Goal: Information Seeking & Learning: Learn about a topic

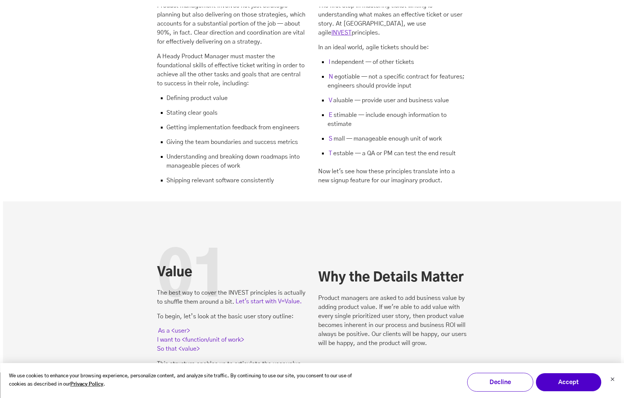
scroll to position [2645, 0]
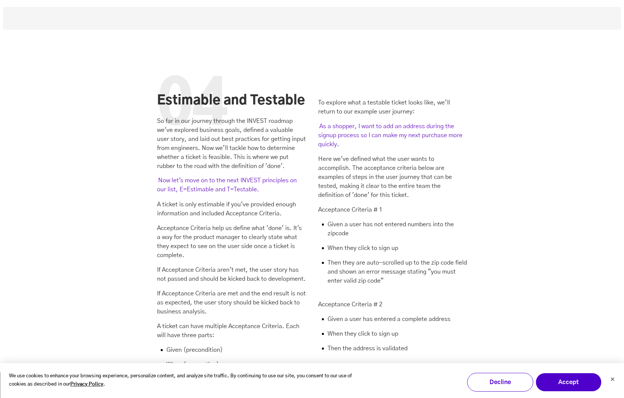
click at [196, 360] on li "When (user action)" at bounding box center [231, 367] width 149 height 15
click at [193, 360] on li "When (user action)" at bounding box center [231, 367] width 149 height 15
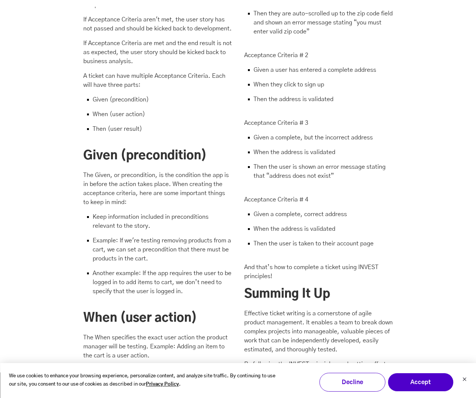
scroll to position [2876, 0]
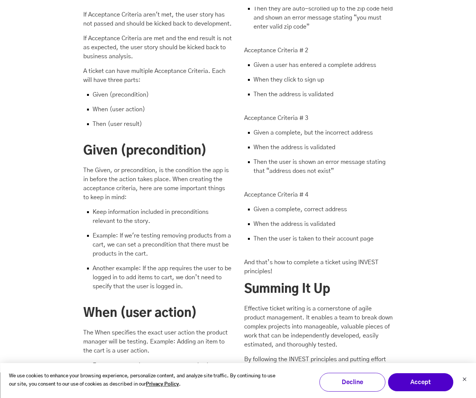
click at [106, 305] on h2 "When (user action)" at bounding box center [157, 312] width 149 height 15
